Goal: Information Seeking & Learning: Find specific fact

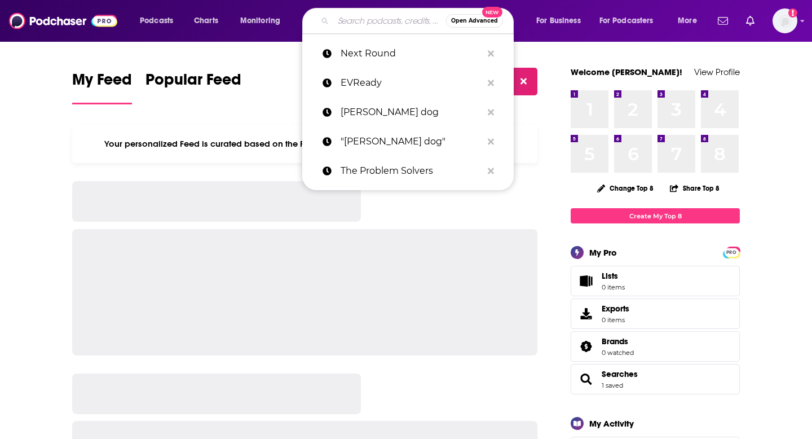
click at [373, 21] on input "Search podcasts, credits, & more..." at bounding box center [389, 21] width 113 height 18
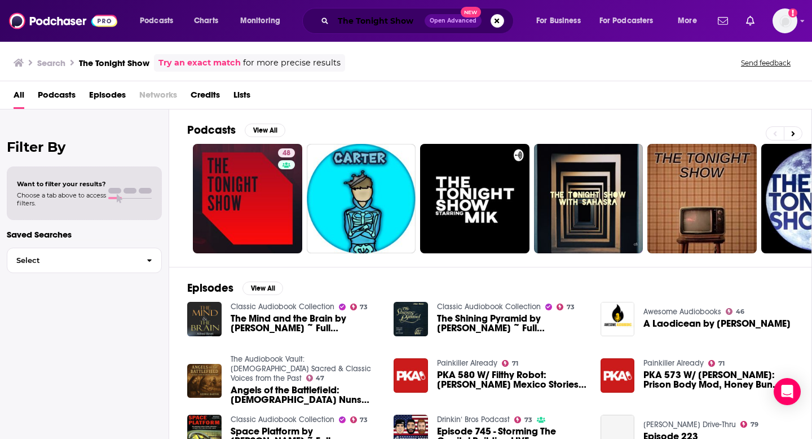
click at [415, 21] on input "The Tonight Show" at bounding box center [378, 21] width 91 height 18
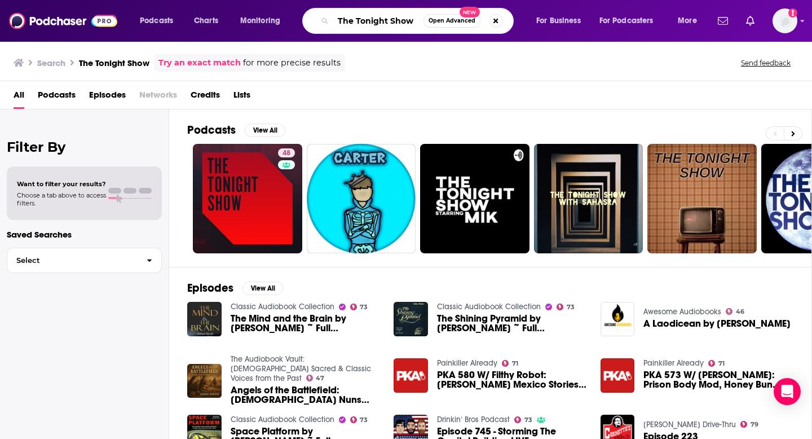
click at [398, 19] on input "The Tonight Show" at bounding box center [378, 21] width 90 height 18
type input "[PERSON_NAME]"
